Goal: Find specific page/section: Find specific page/section

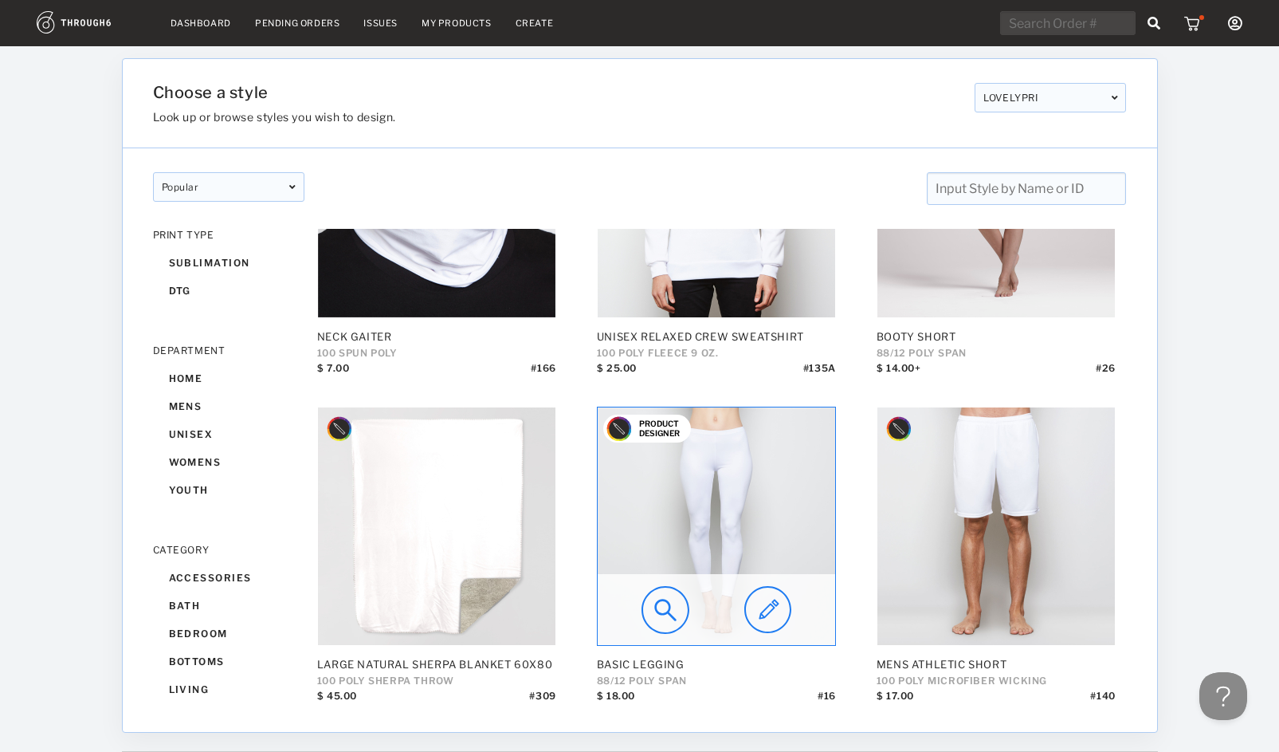
scroll to position [52, 0]
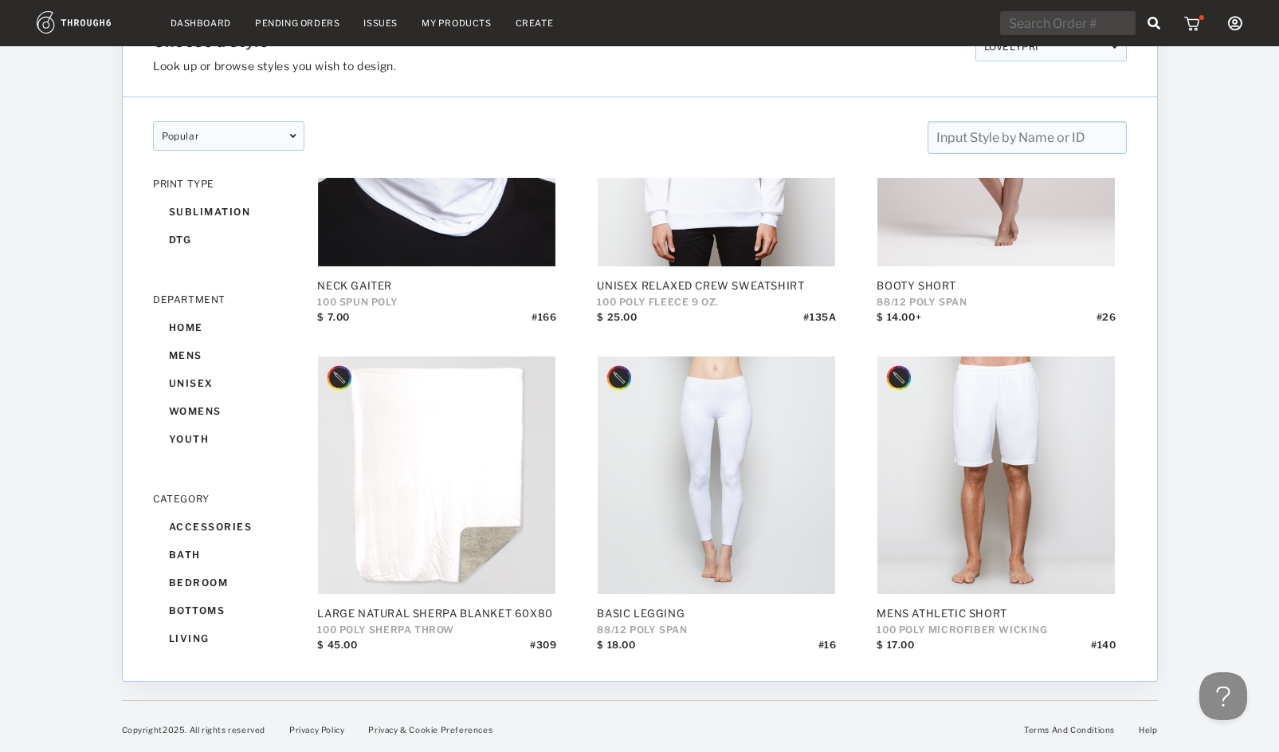
click at [439, 22] on link "My Products" at bounding box center [457, 23] width 70 height 11
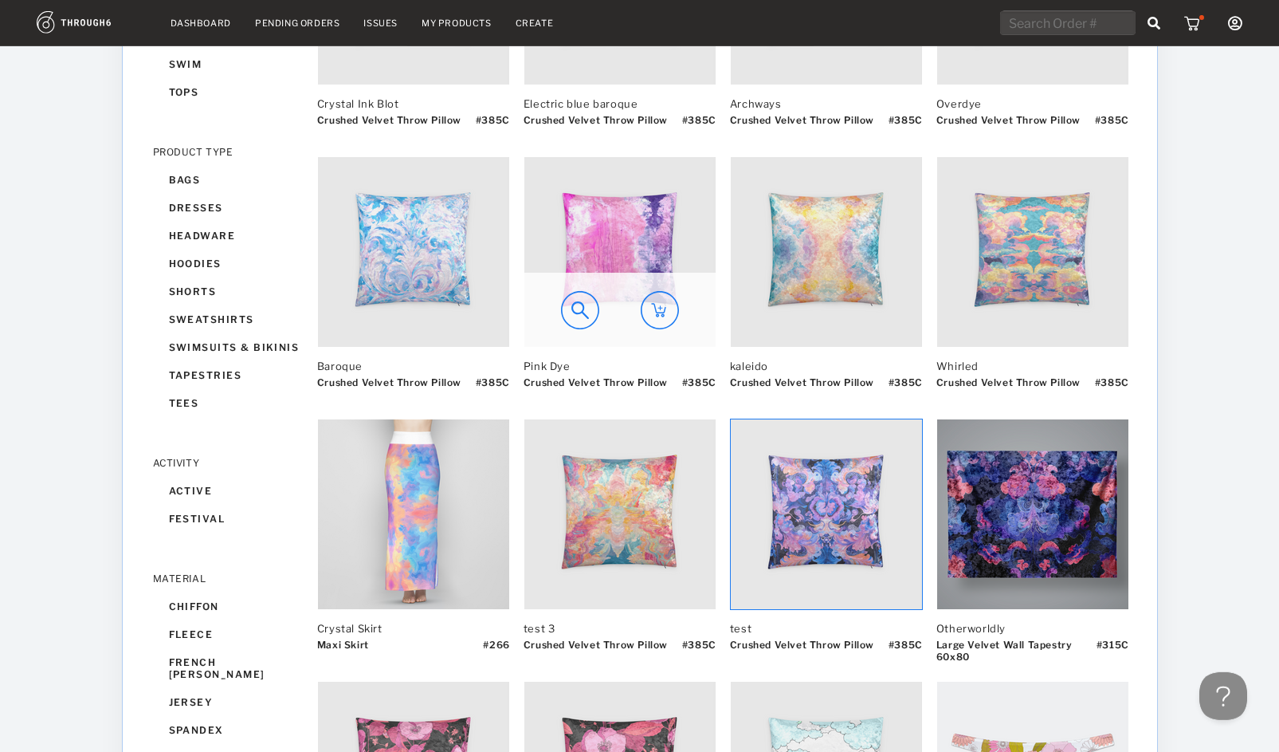
scroll to position [625, 0]
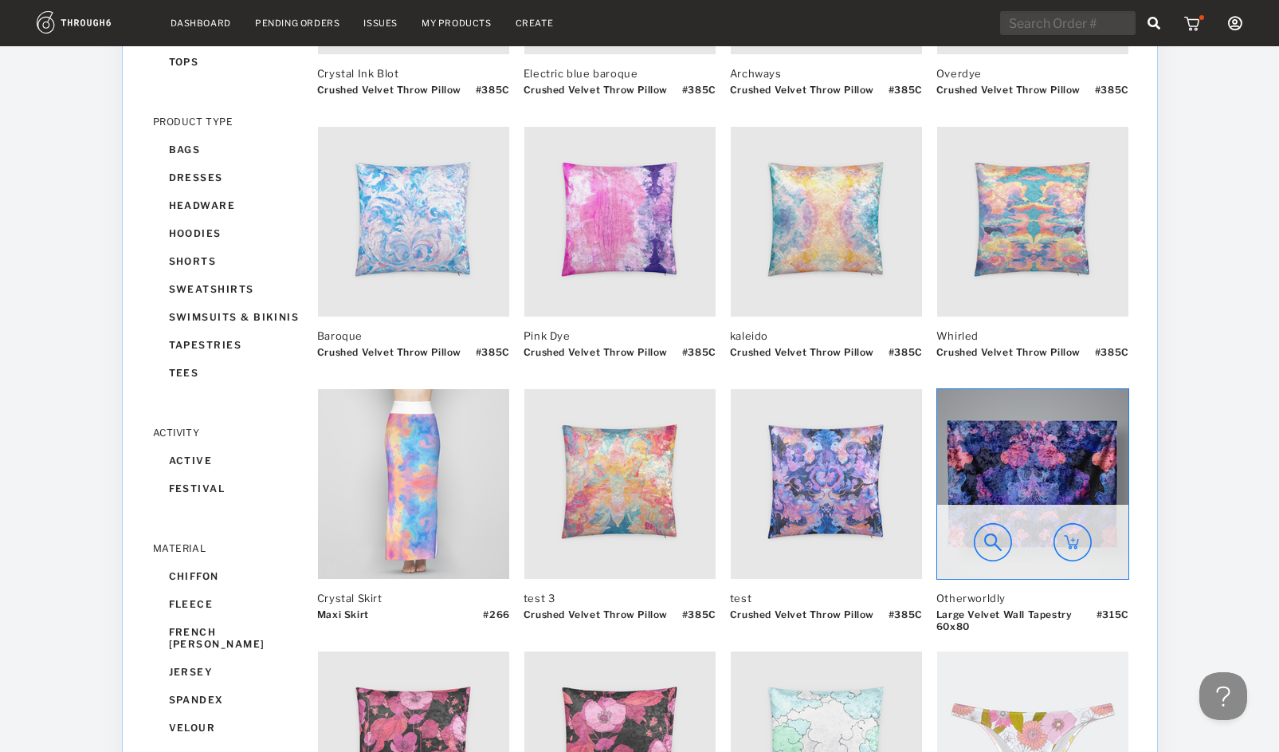
click at [1051, 461] on img at bounding box center [1032, 484] width 191 height 190
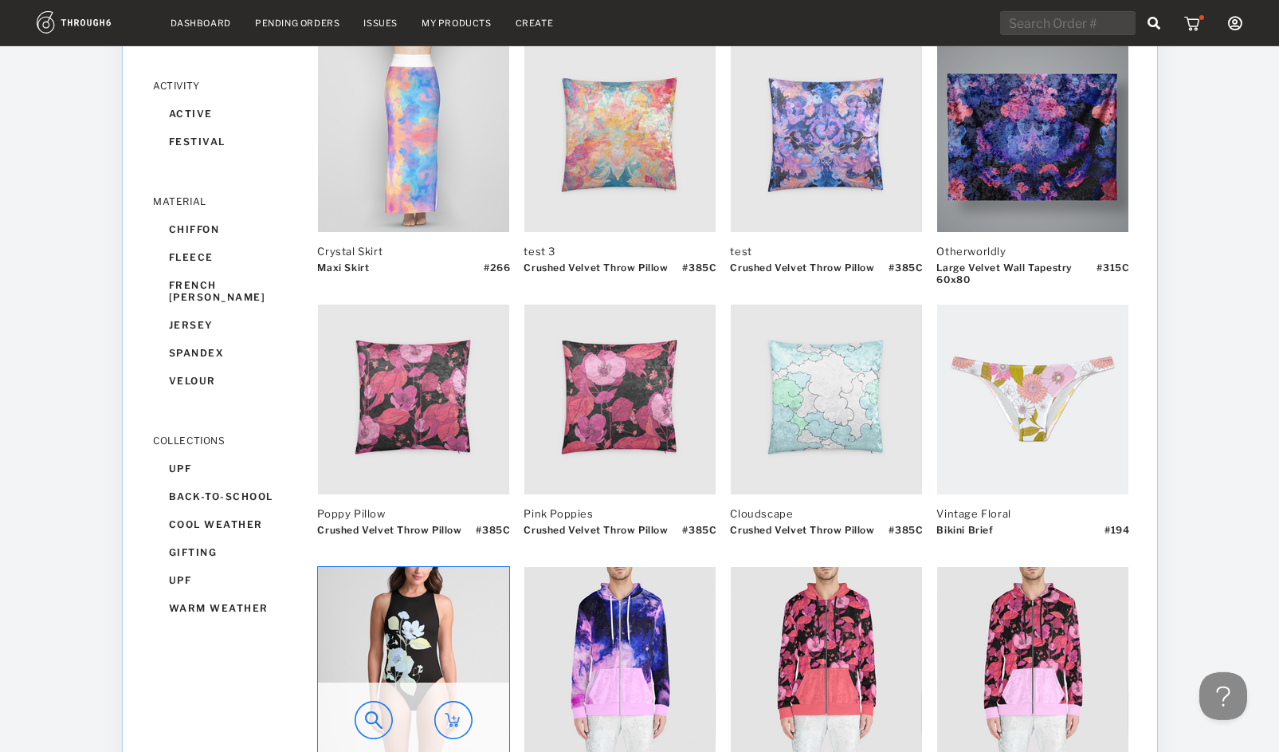
scroll to position [1301, 0]
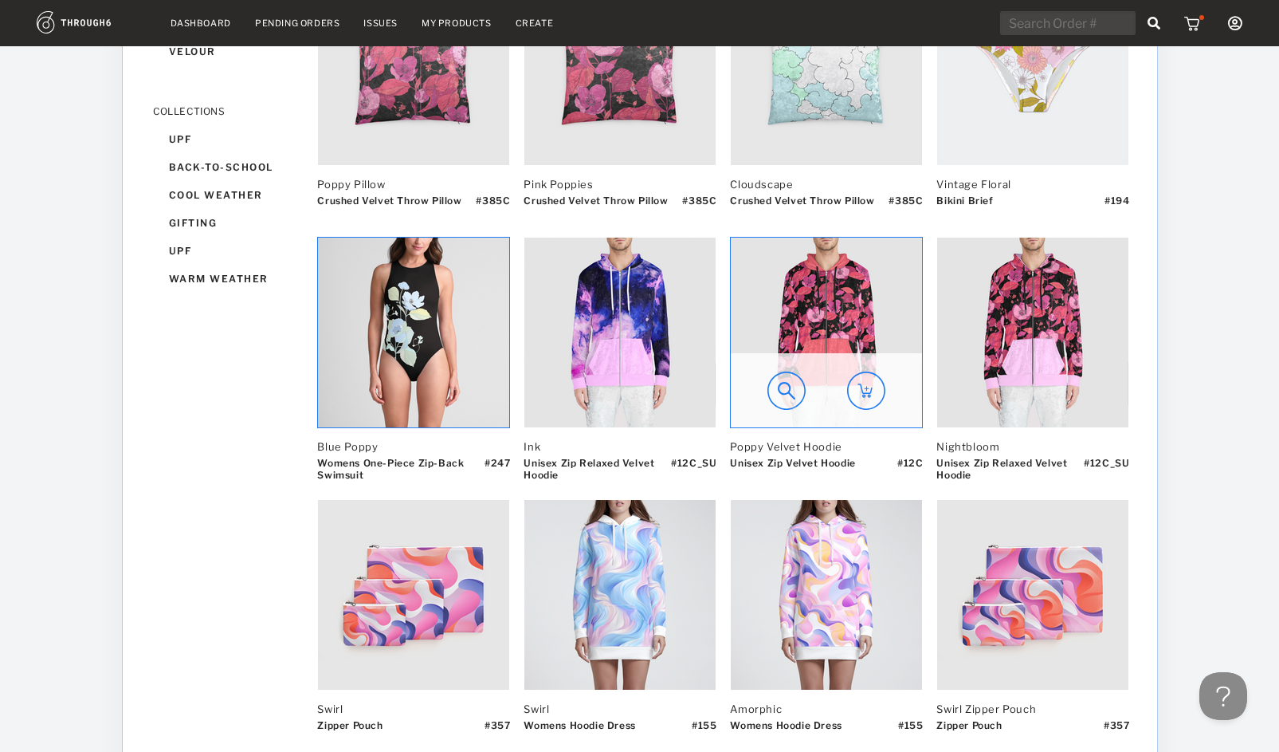
click at [878, 308] on img at bounding box center [826, 333] width 191 height 190
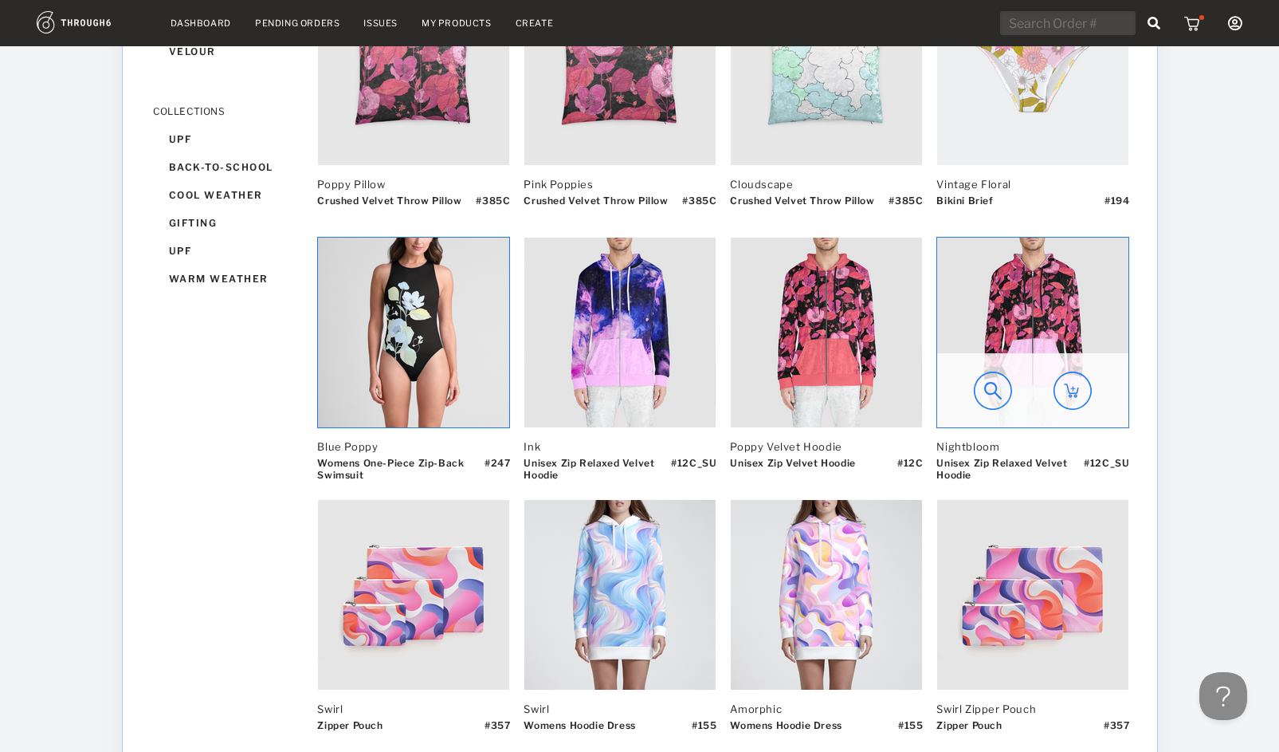
click at [1066, 299] on img at bounding box center [1032, 333] width 191 height 190
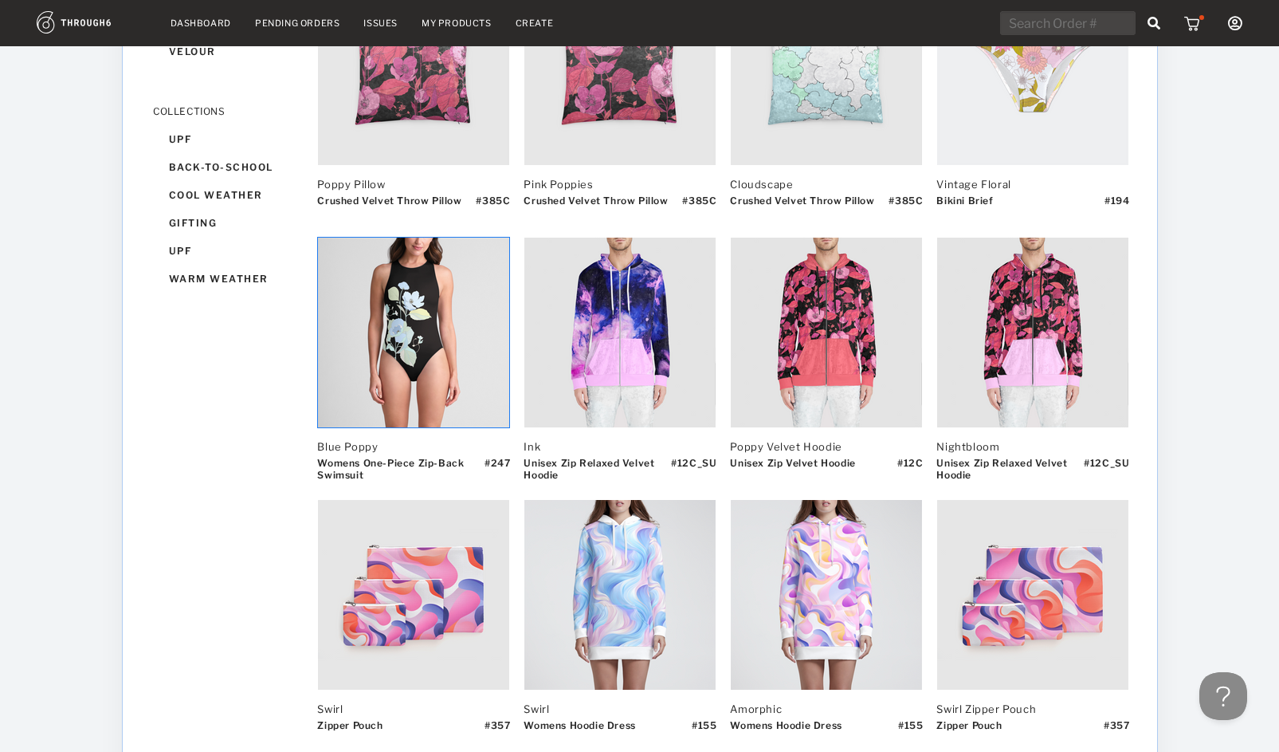
scroll to position [1556, 0]
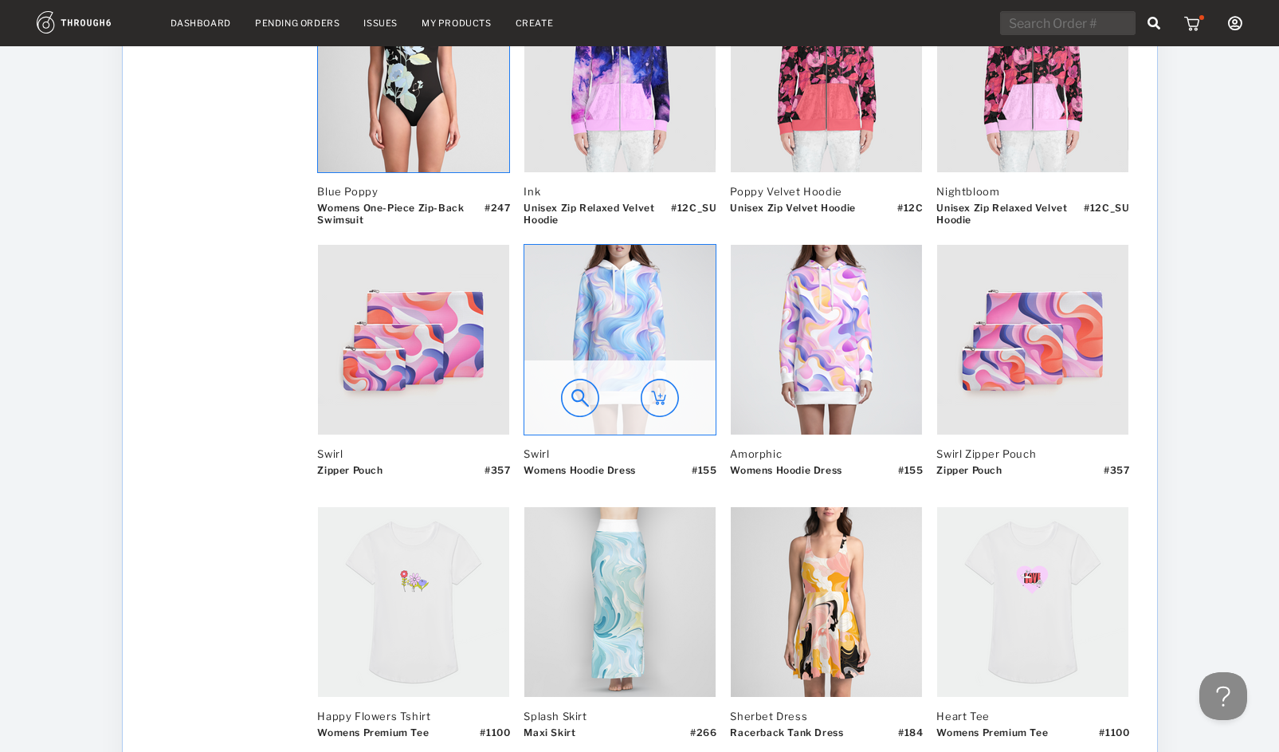
click at [572, 315] on img at bounding box center [619, 340] width 191 height 190
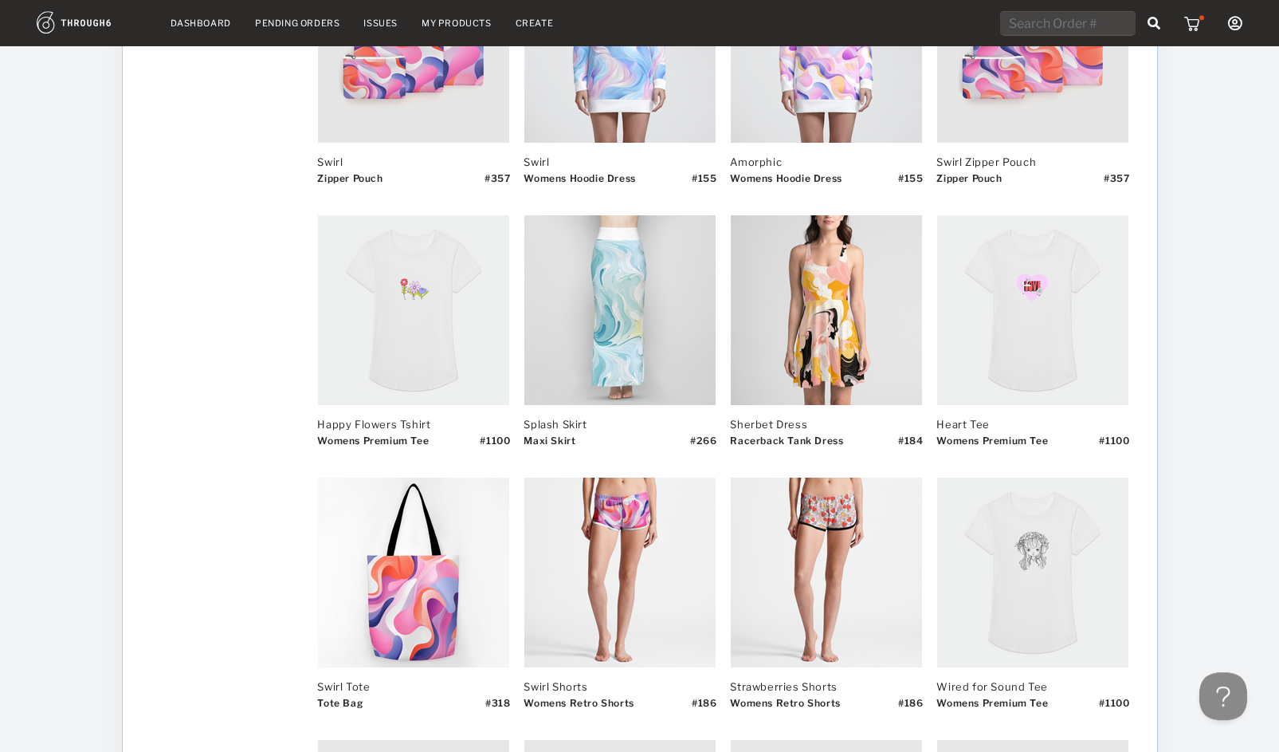
scroll to position [1989, 0]
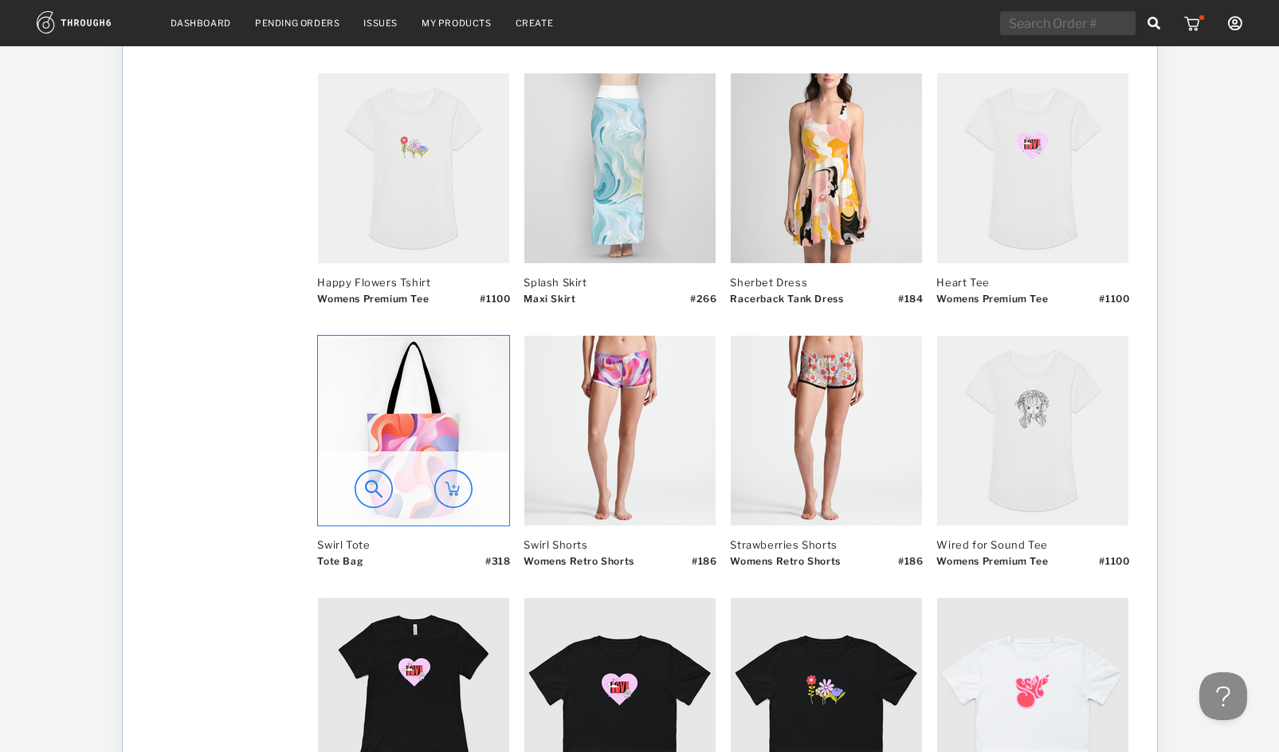
click at [361, 360] on img at bounding box center [413, 431] width 191 height 190
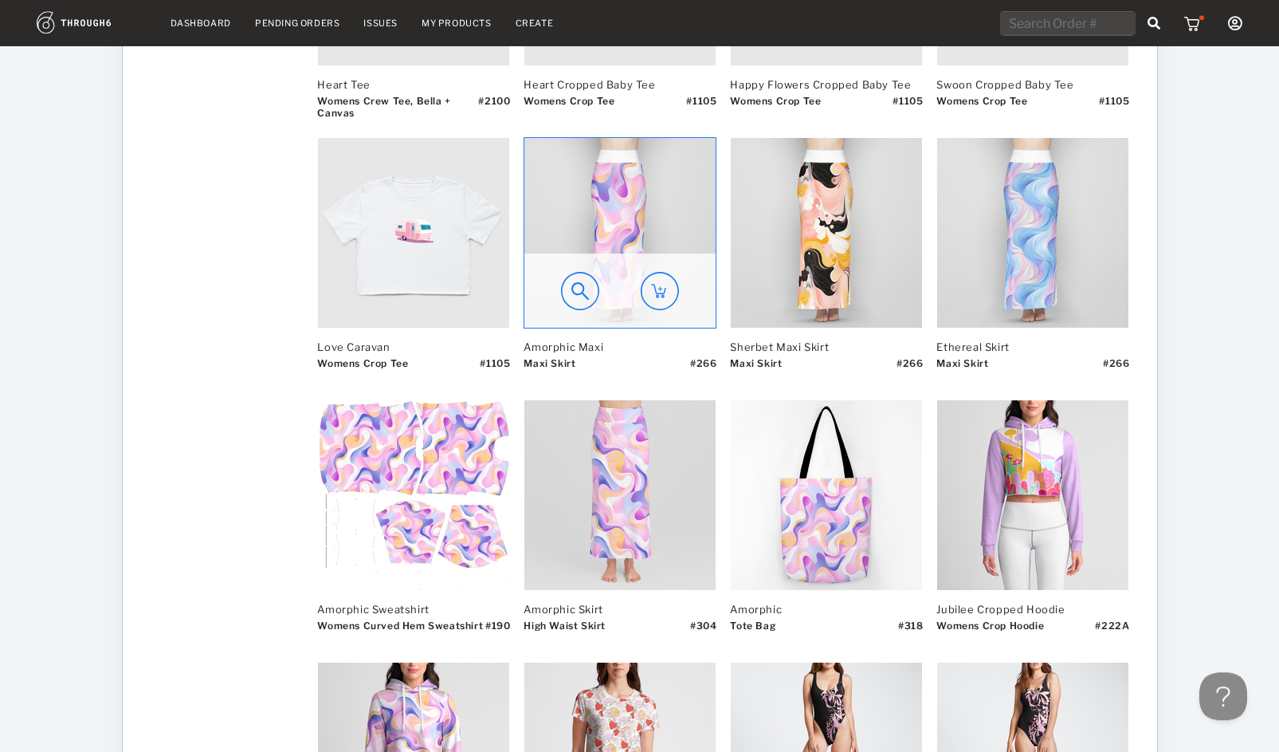
scroll to position [2716, 0]
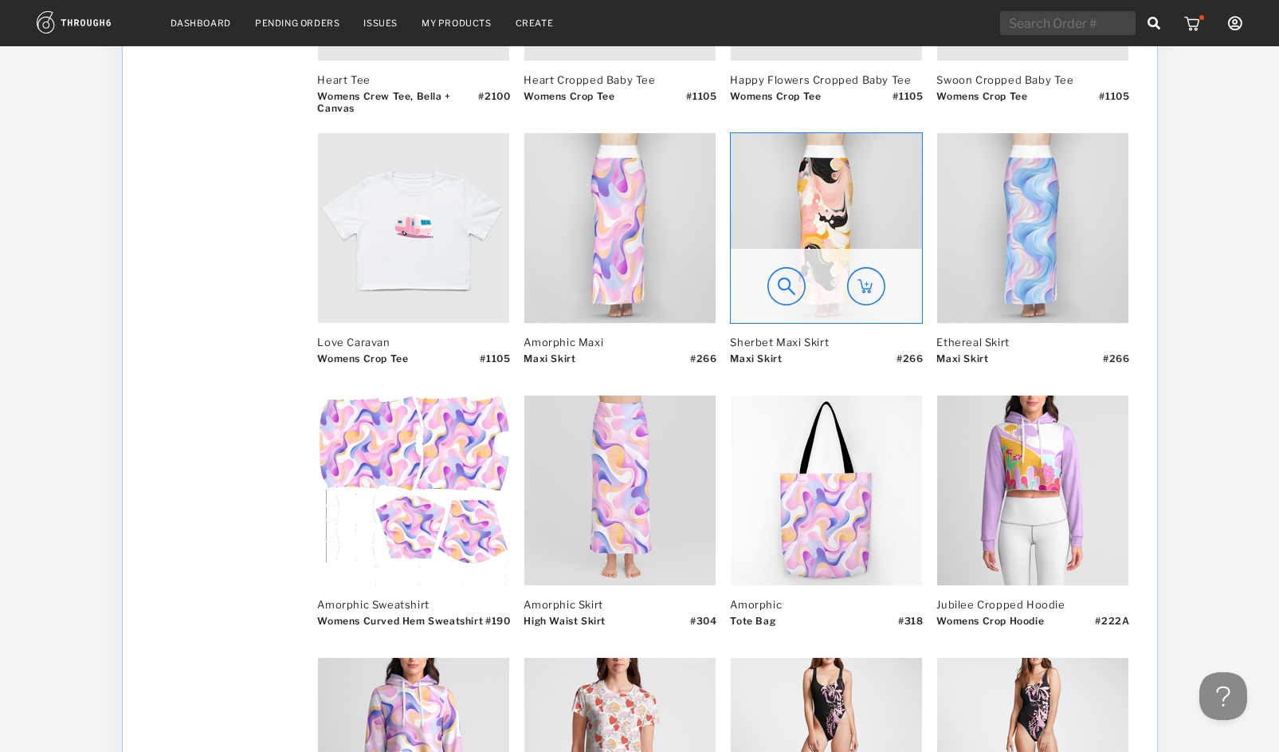
click at [752, 240] on img at bounding box center [826, 228] width 191 height 190
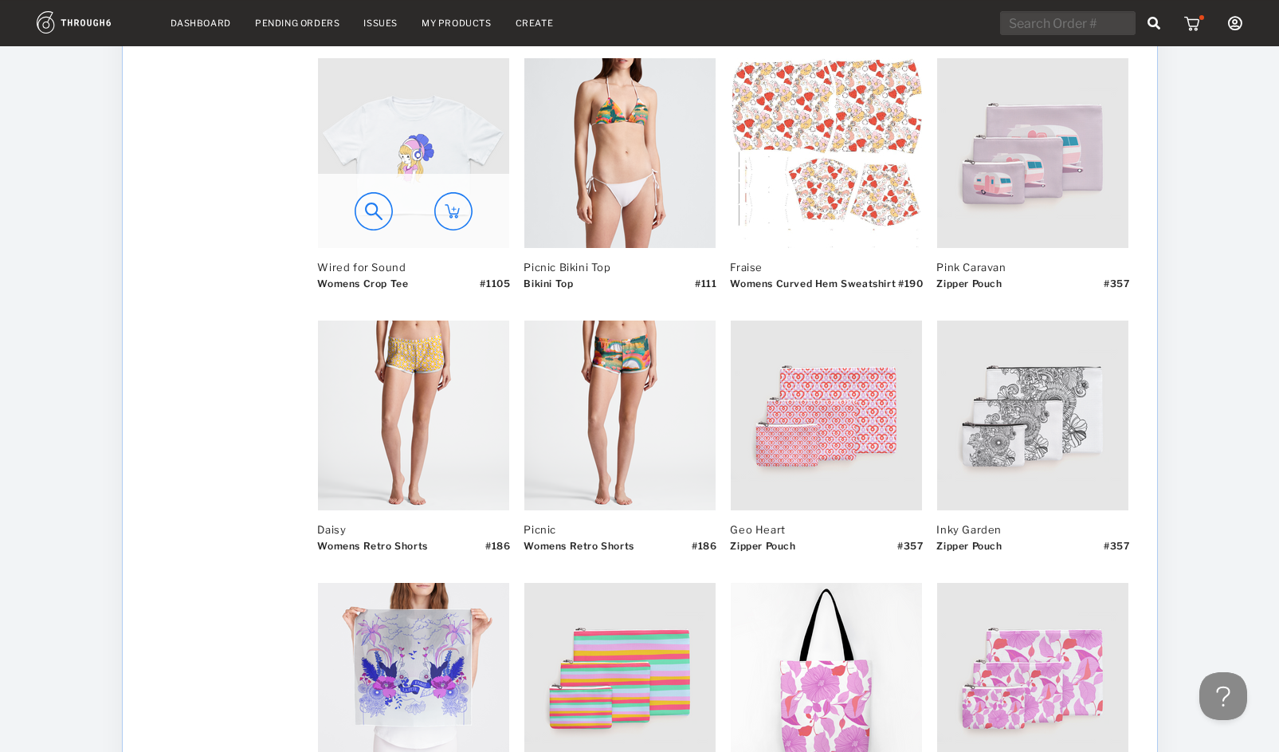
scroll to position [5535, 0]
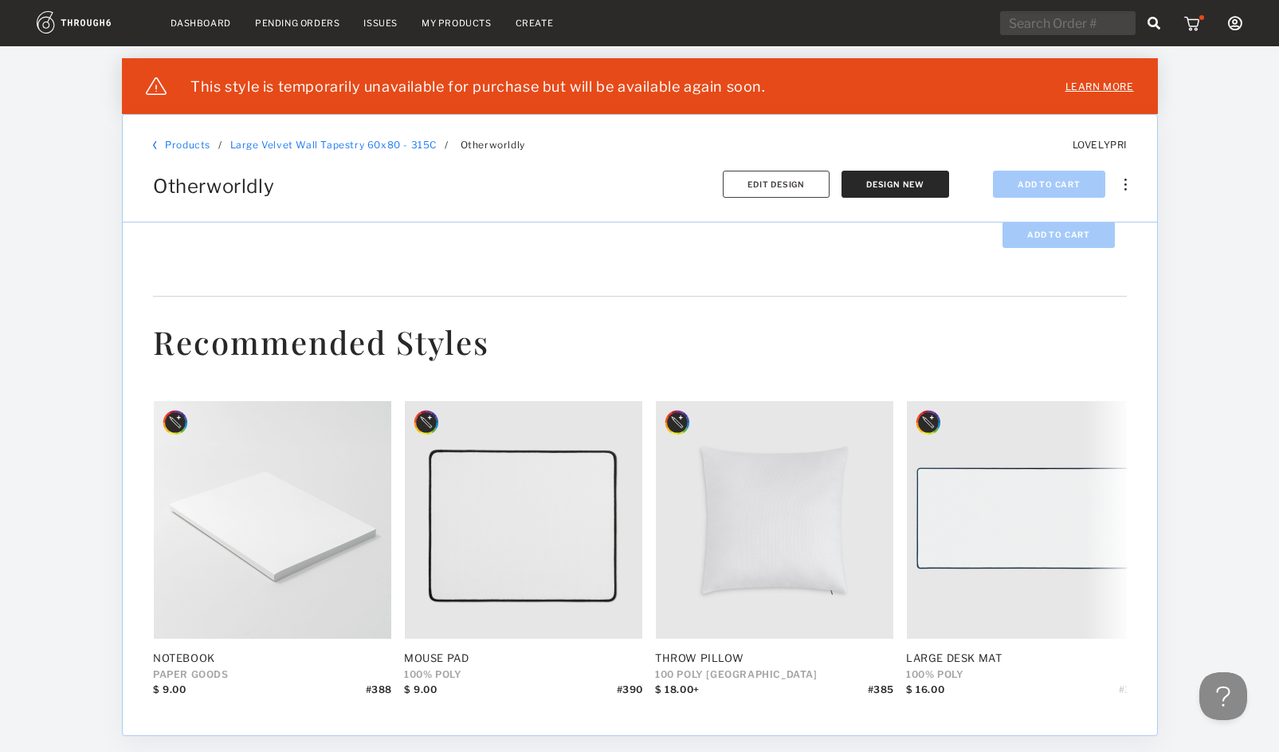
scroll to position [442, 0]
